Goal: Go to known website: Access a specific website the user already knows

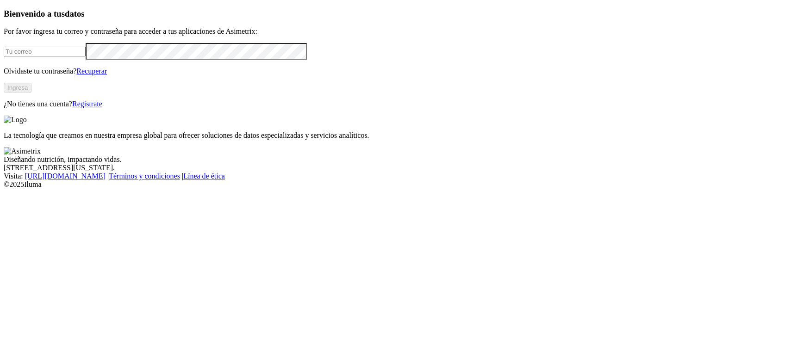
click at [86, 56] on input "email" at bounding box center [45, 52] width 82 height 10
type input "[PERSON_NAME][EMAIL_ADDRESS][PERSON_NAME][DOMAIN_NAME]"
click input "submit" at bounding box center [0, 0] width 0 height 0
